Goal: Information Seeking & Learning: Learn about a topic

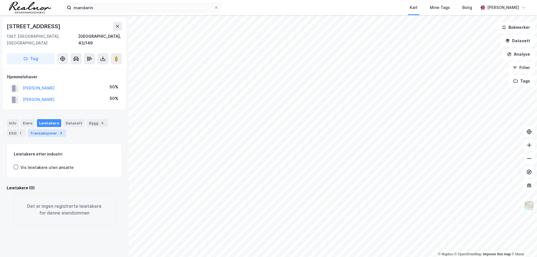
click at [47, 129] on div "Transaksjoner 4" at bounding box center [47, 133] width 38 height 8
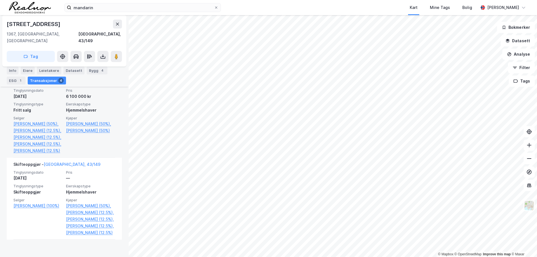
scroll to position [224, 0]
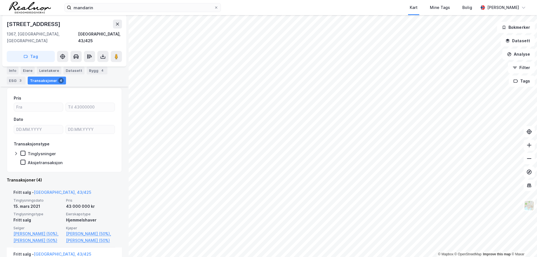
scroll to position [84, 0]
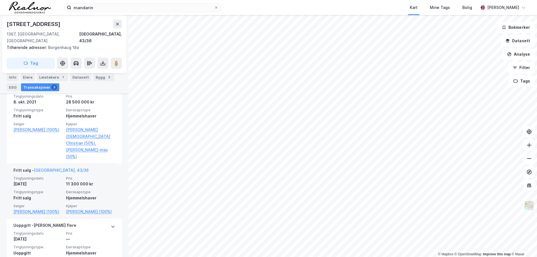
scroll to position [168, 0]
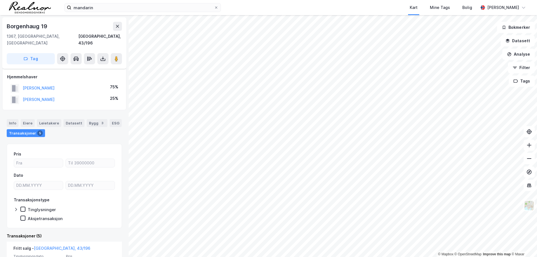
scroll to position [84, 0]
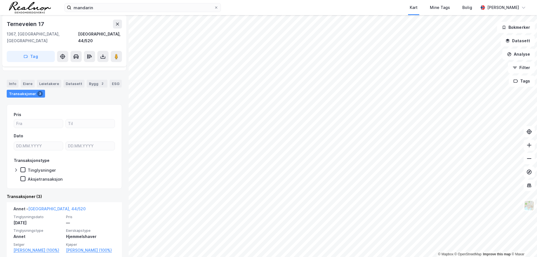
scroll to position [84, 0]
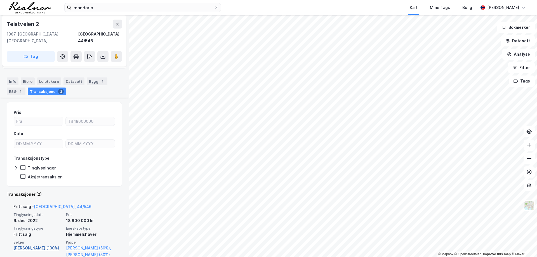
scroll to position [56, 0]
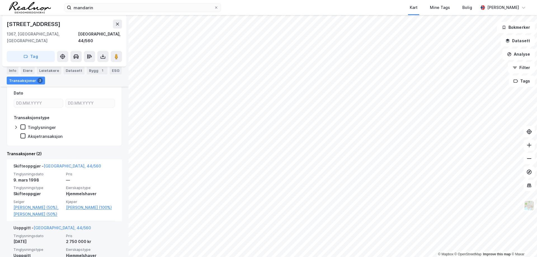
scroll to position [56, 0]
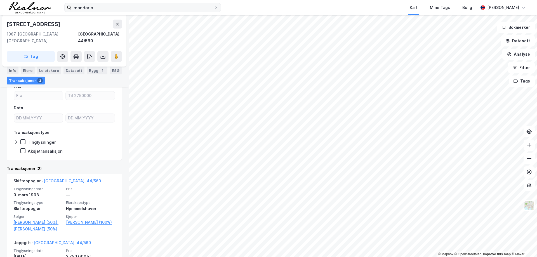
click at [216, 9] on div at bounding box center [215, 7] width 3 height 4
click at [214, 9] on input "mandarin" at bounding box center [142, 7] width 143 height 8
